Goal: Task Accomplishment & Management: Manage account settings

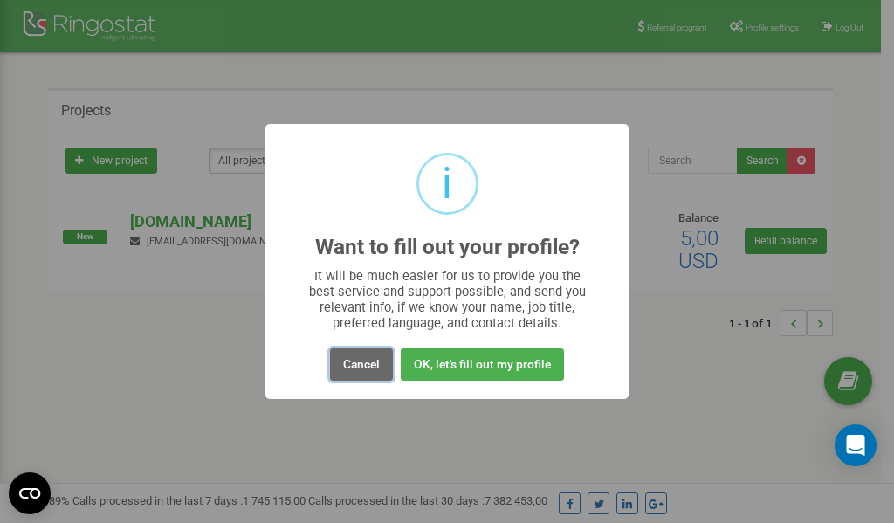
click at [358, 368] on button "Cancel" at bounding box center [361, 364] width 63 height 32
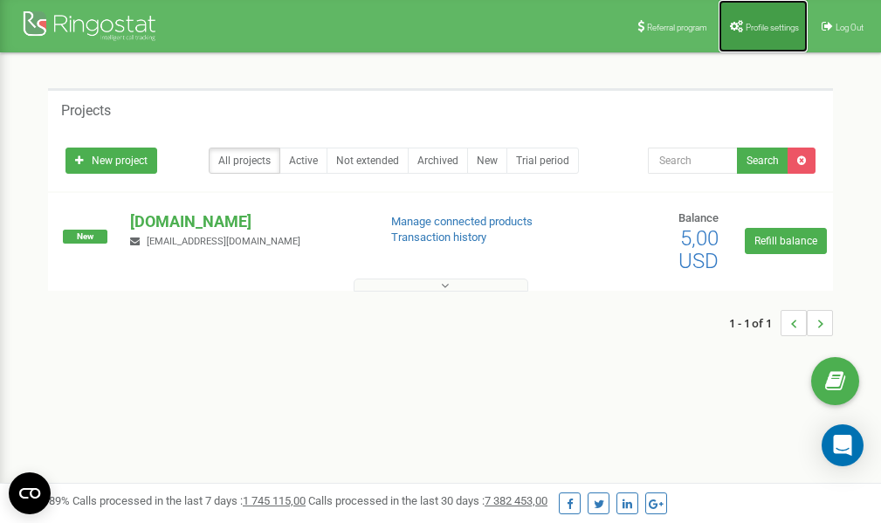
click at [756, 38] on link "Profile settings" at bounding box center [763, 26] width 89 height 52
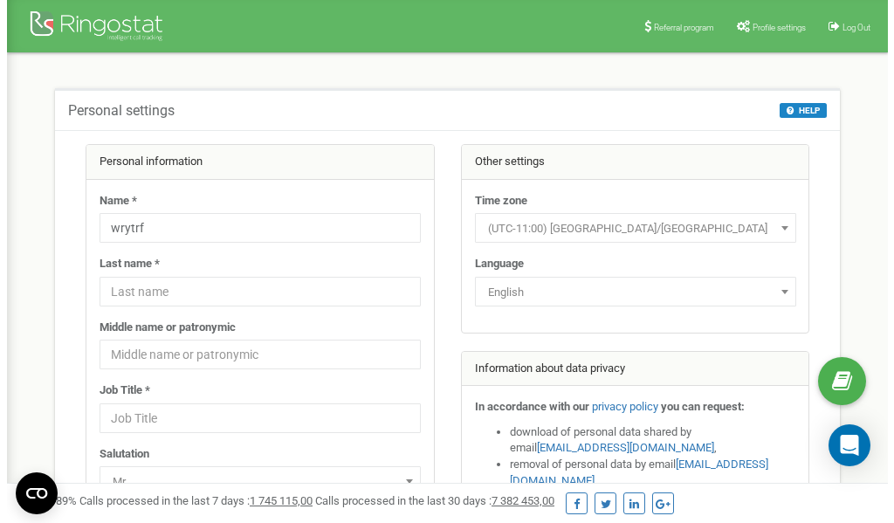
scroll to position [87, 0]
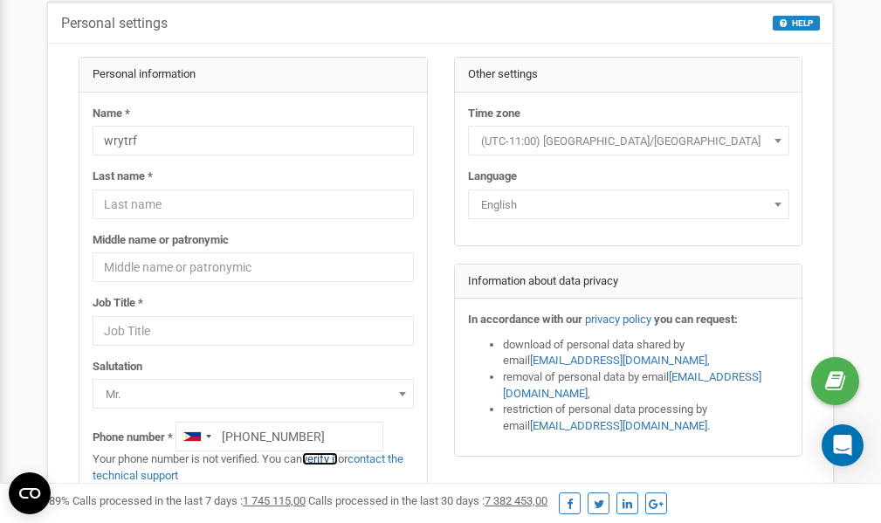
click at [326, 457] on link "verify it" at bounding box center [320, 458] width 36 height 13
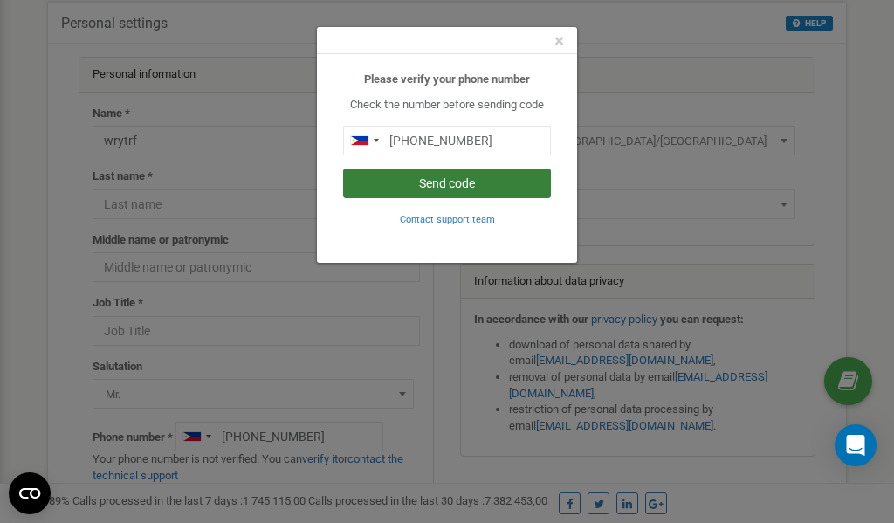
click at [458, 186] on button "Send code" at bounding box center [447, 184] width 208 height 30
